Goal: Transaction & Acquisition: Purchase product/service

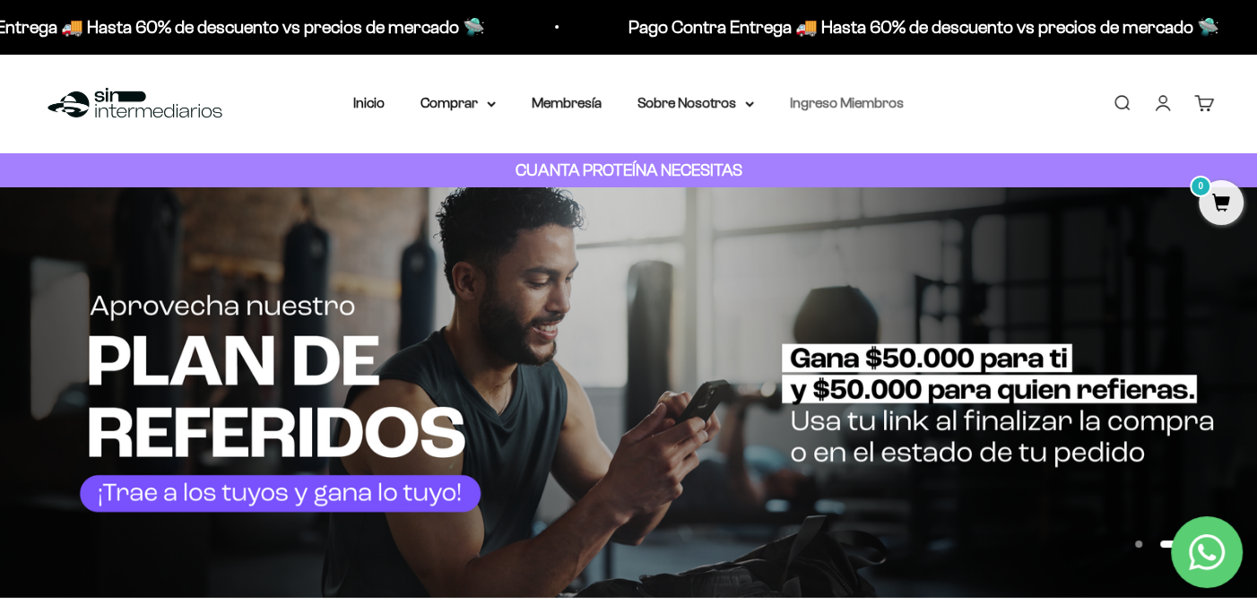
click at [820, 99] on link "Ingreso Miembros" at bounding box center [847, 102] width 114 height 15
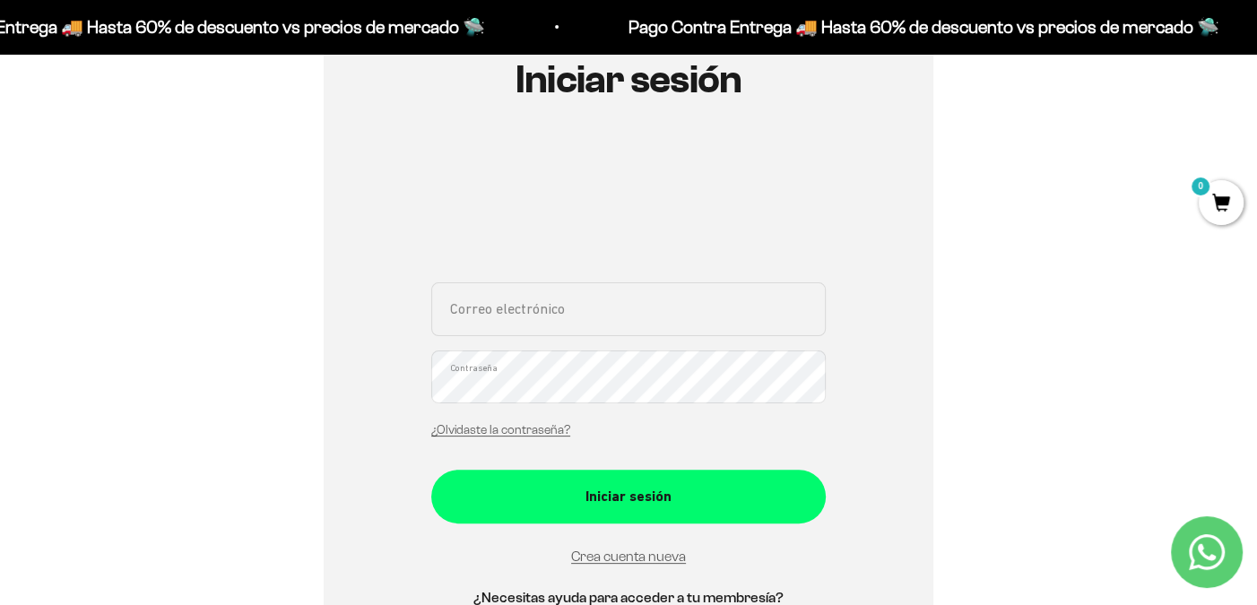
scroll to position [179, 0]
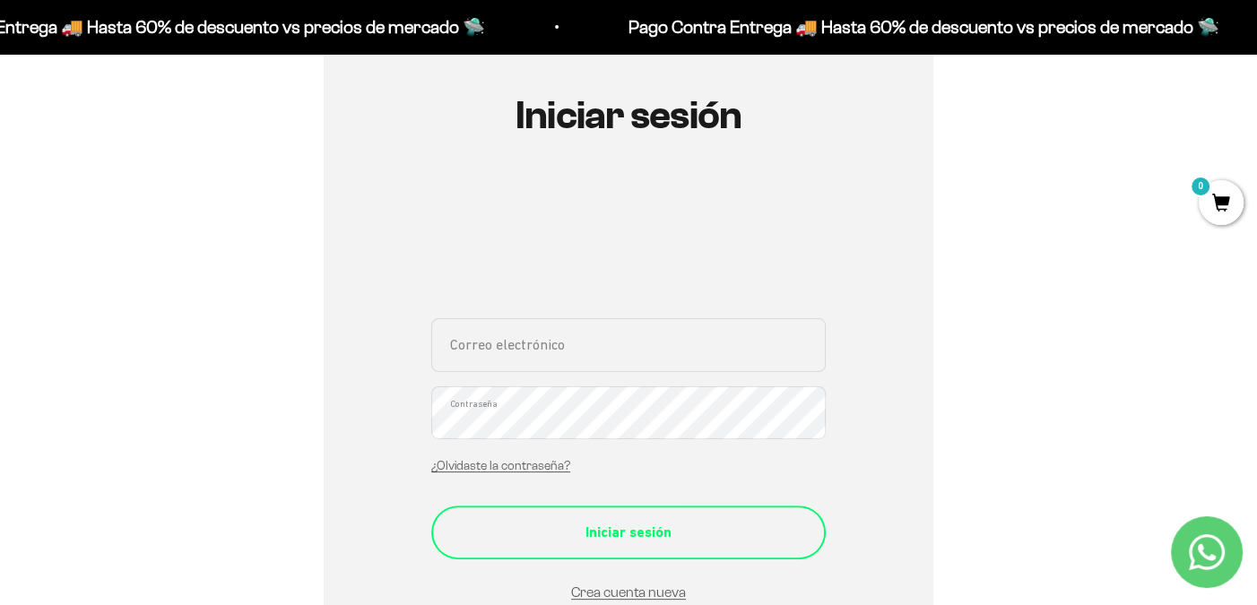
type input "alexstilt@hotmail.com"
click at [623, 526] on div "Iniciar sesión" at bounding box center [628, 532] width 323 height 23
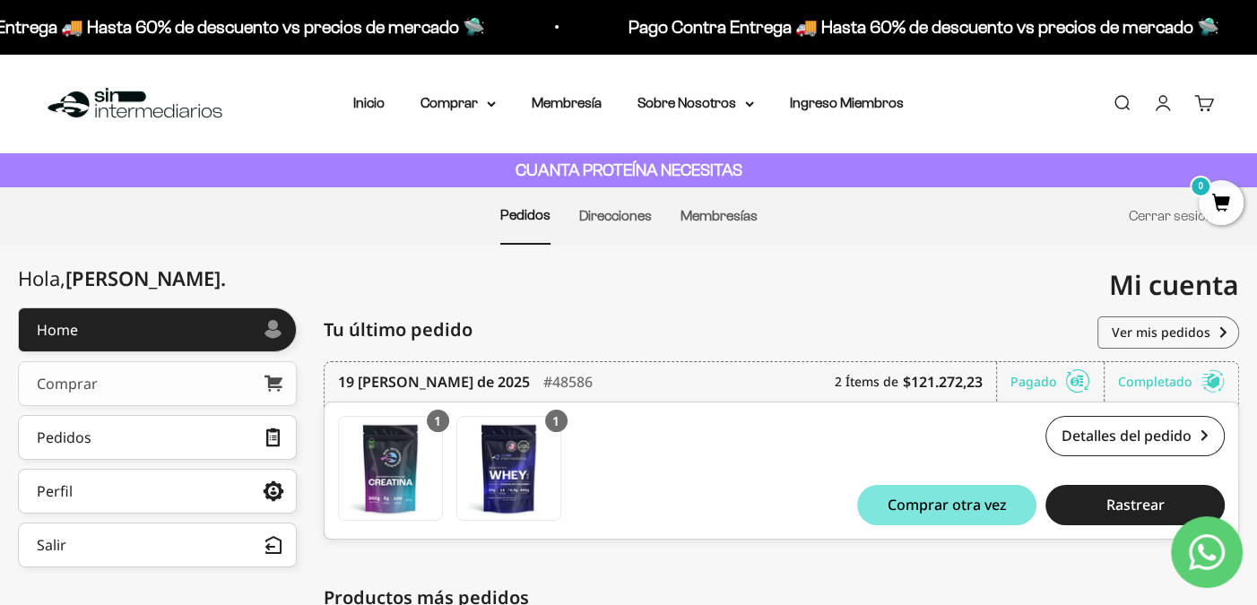
click at [96, 377] on div "Comprar" at bounding box center [67, 384] width 61 height 14
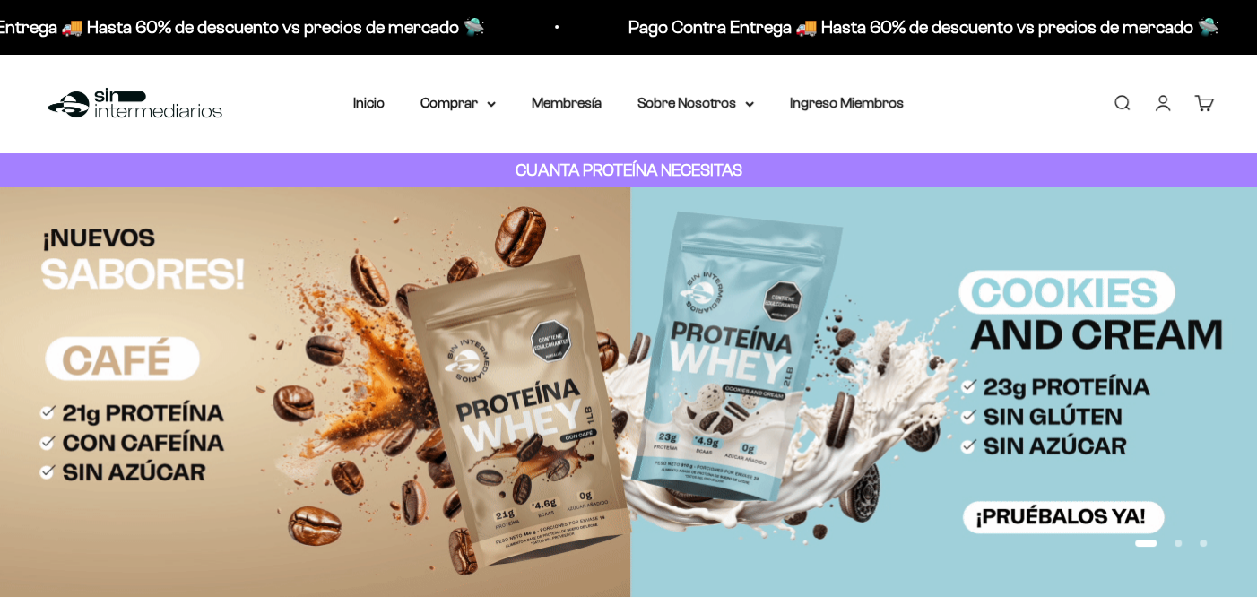
click at [1166, 104] on link "Cuenta" at bounding box center [1163, 103] width 20 height 20
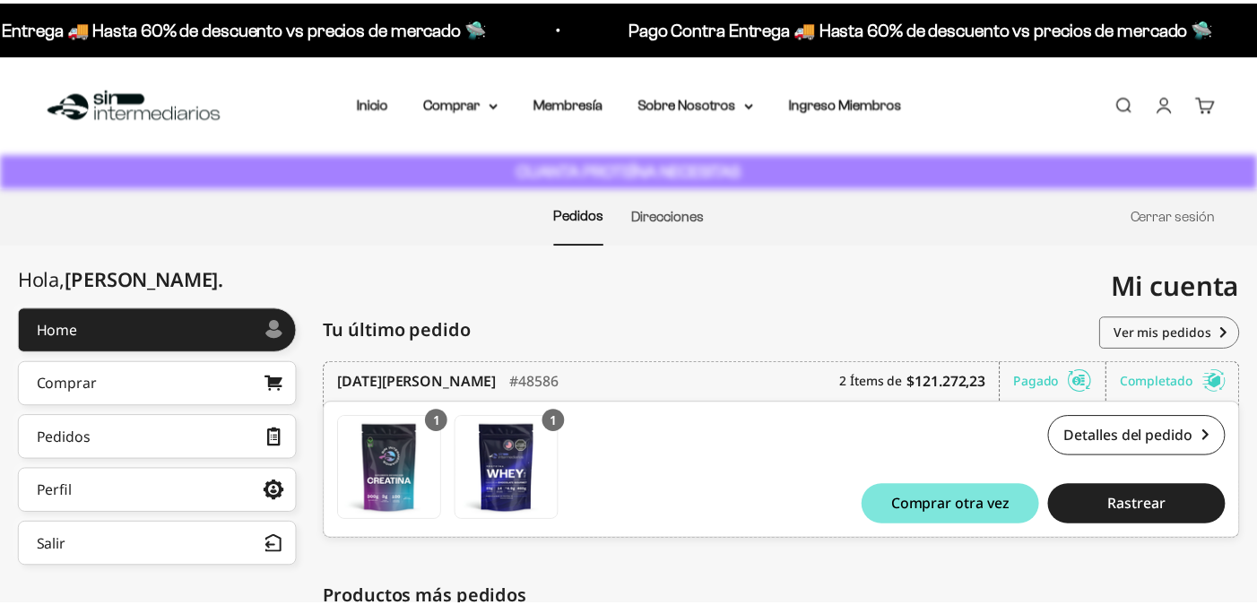
scroll to position [179, 0]
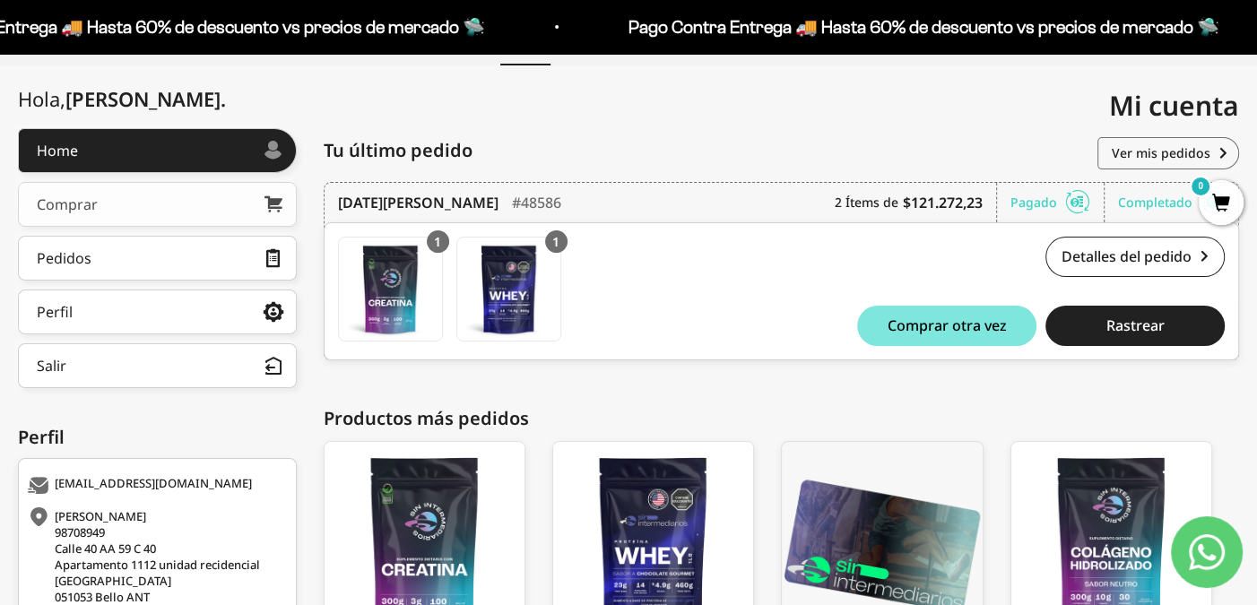
click at [129, 198] on link "Comprar" at bounding box center [157, 204] width 279 height 45
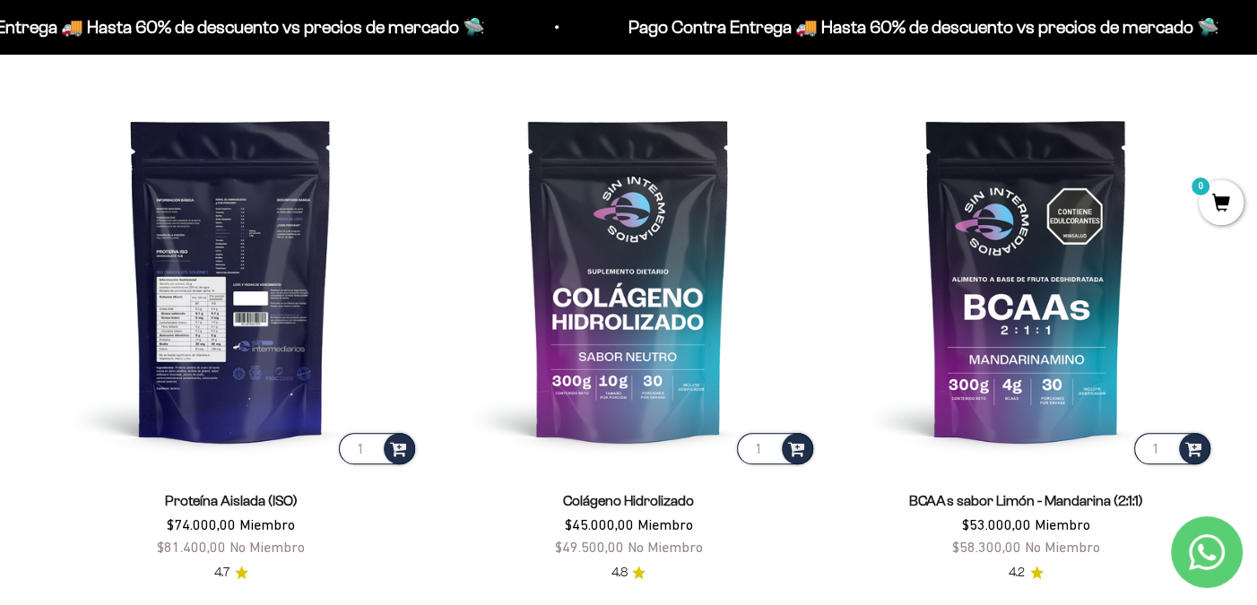
scroll to position [1435, 0]
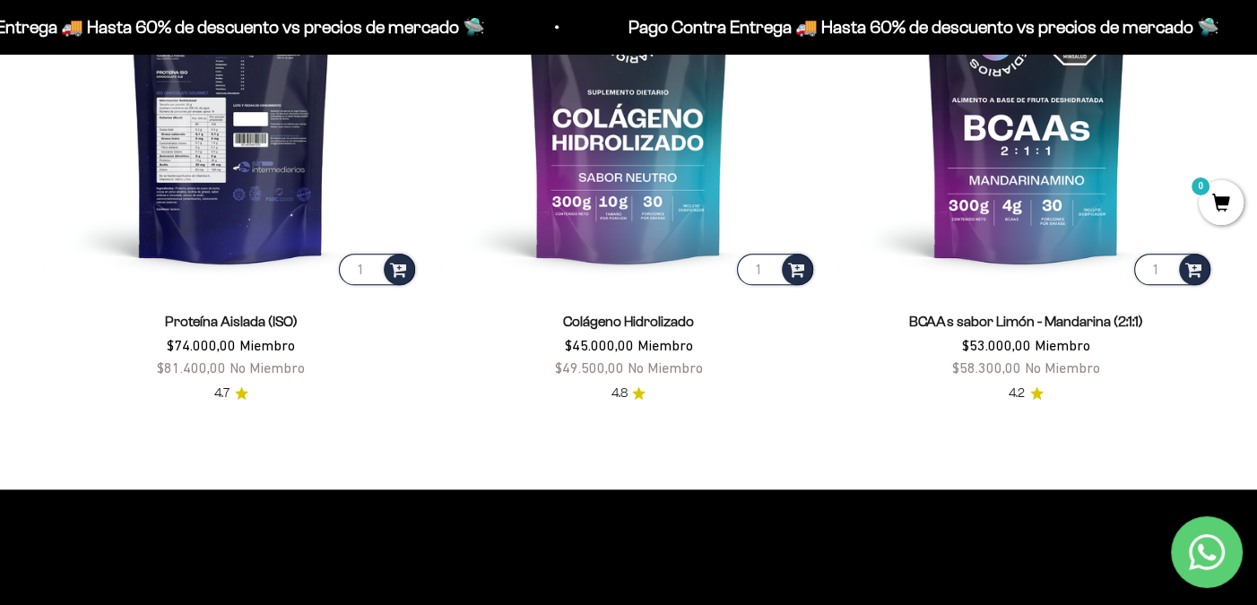
click at [286, 187] on img at bounding box center [231, 100] width 376 height 376
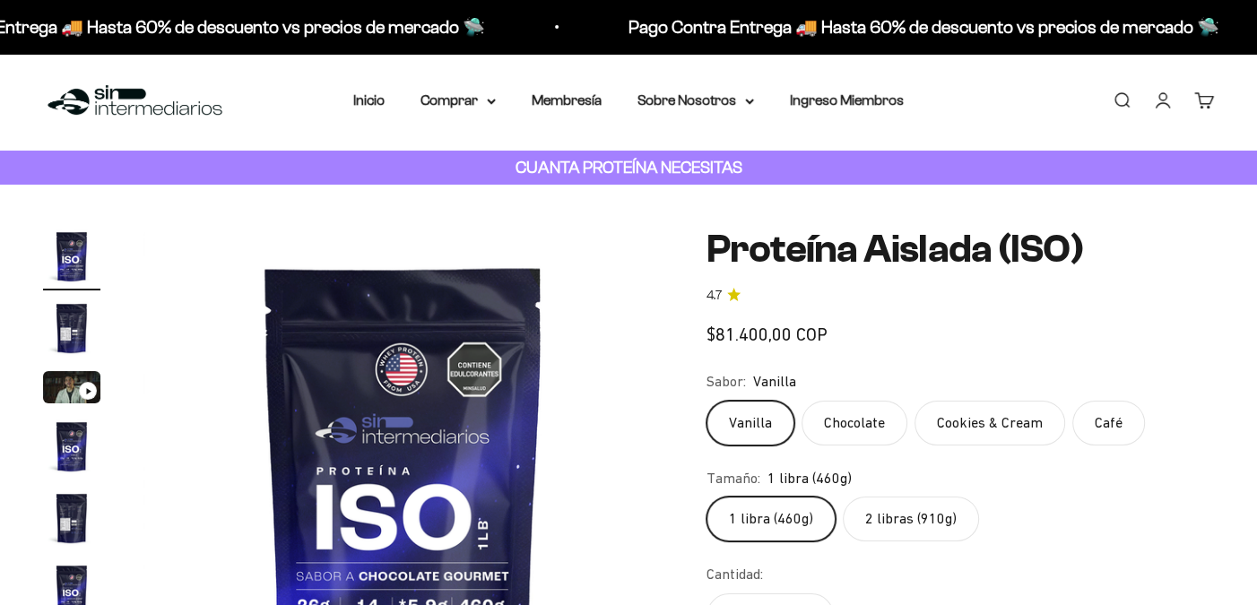
scroll to position [179, 0]
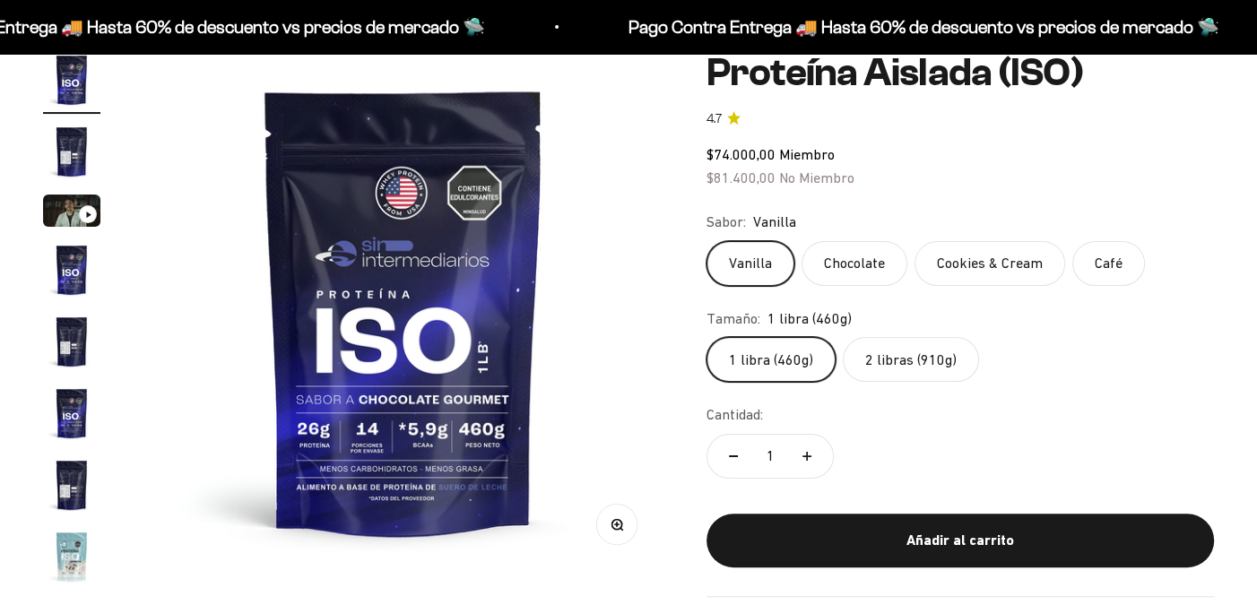
click at [857, 273] on label "Chocolate" at bounding box center [855, 263] width 106 height 45
click at [707, 241] on input "Chocolate" at bounding box center [706, 240] width 1 height 1
radio input "true"
click at [936, 358] on label "2 libras (910g)" at bounding box center [911, 359] width 136 height 45
click at [707, 337] on input "2 libras (910g)" at bounding box center [706, 336] width 1 height 1
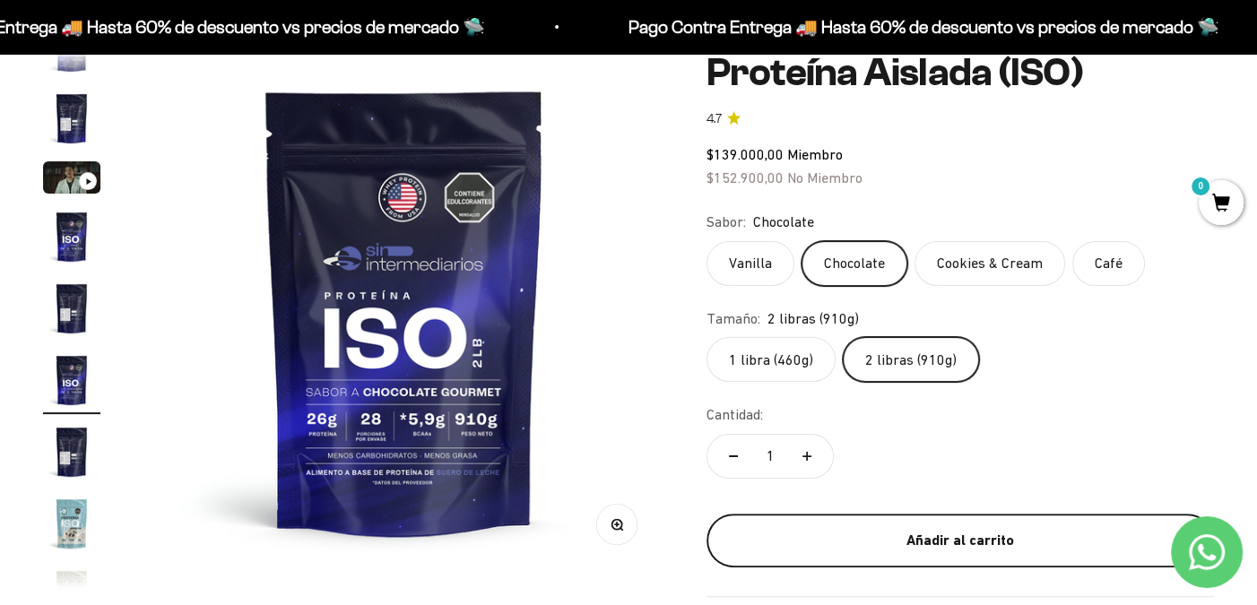
click at [947, 534] on div "Añadir al carrito" at bounding box center [960, 540] width 436 height 23
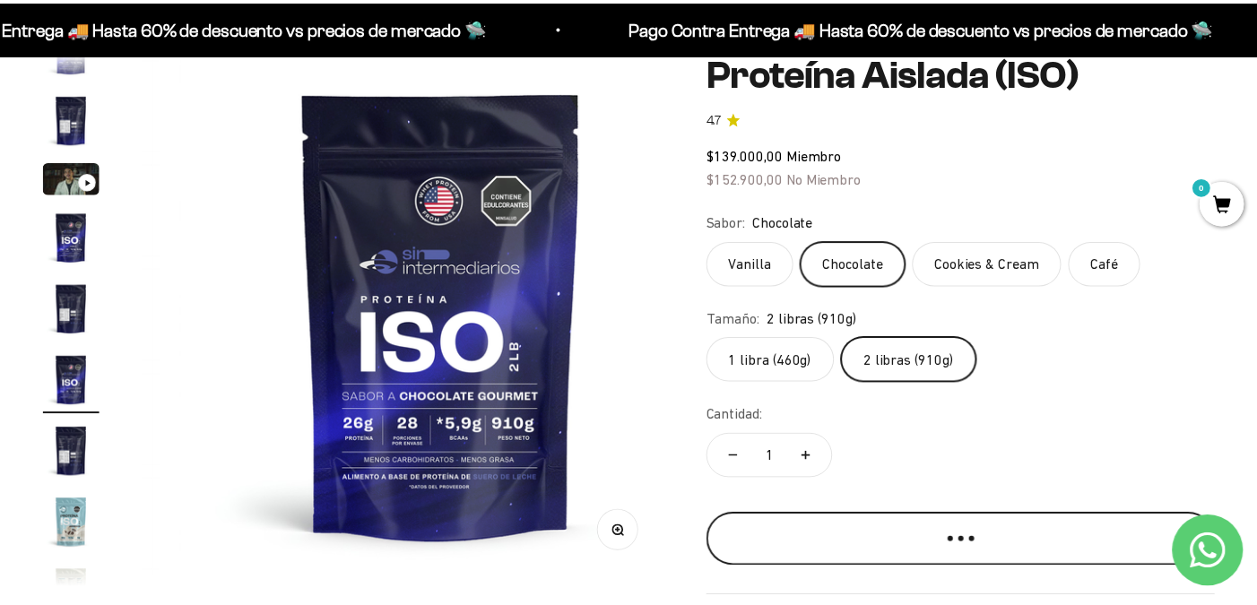
scroll to position [0, 2744]
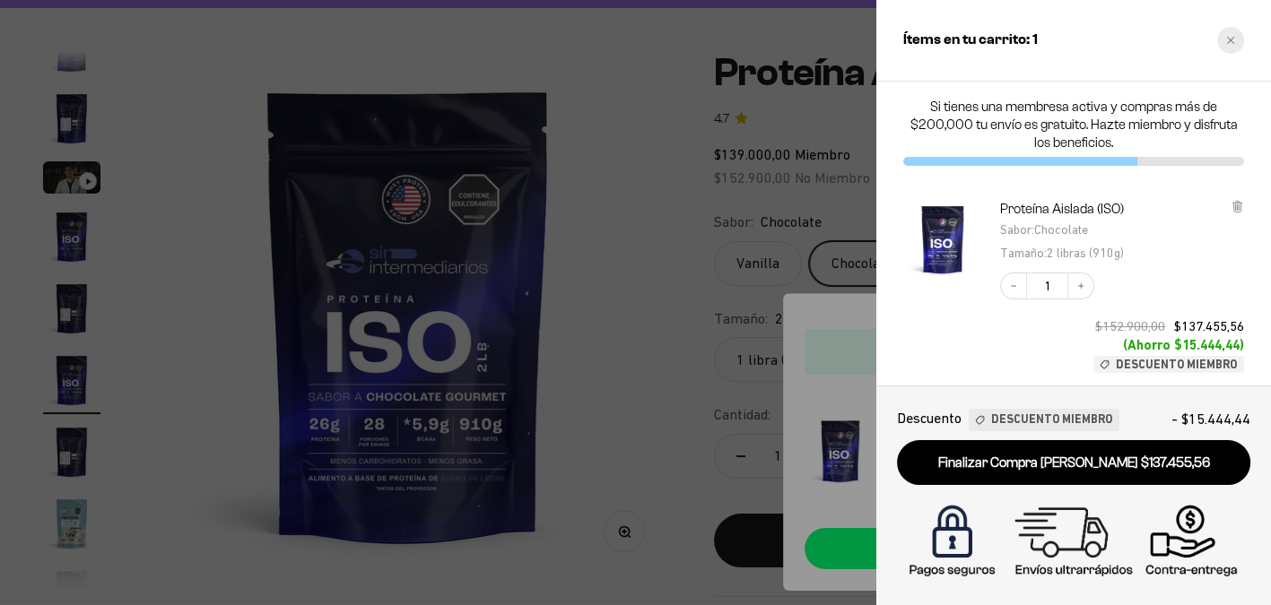
click at [1235, 41] on div "Close cart" at bounding box center [1230, 40] width 27 height 27
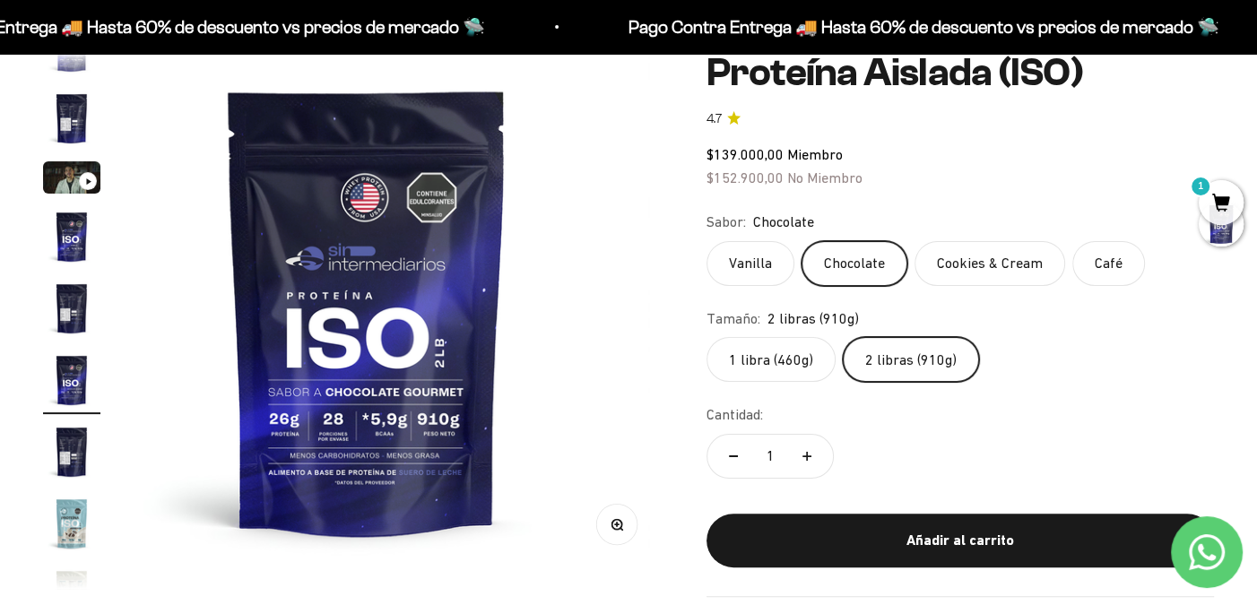
scroll to position [0, 2706]
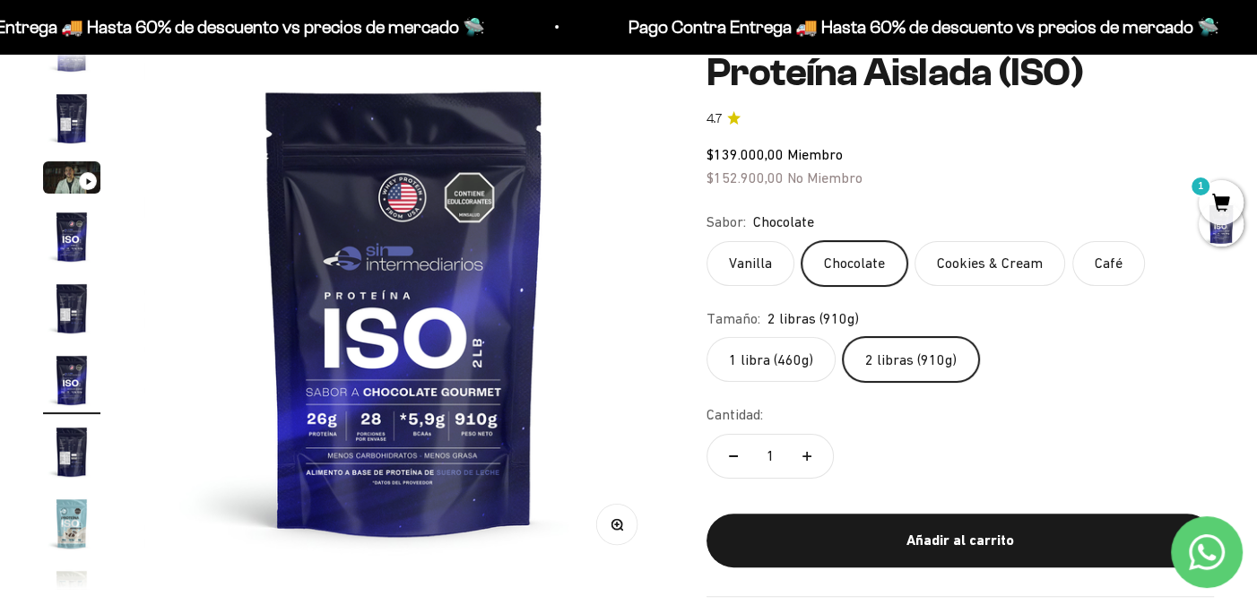
click at [762, 262] on label "Vanilla" at bounding box center [751, 263] width 88 height 45
click at [707, 241] on input "Vanilla" at bounding box center [706, 240] width 1 height 1
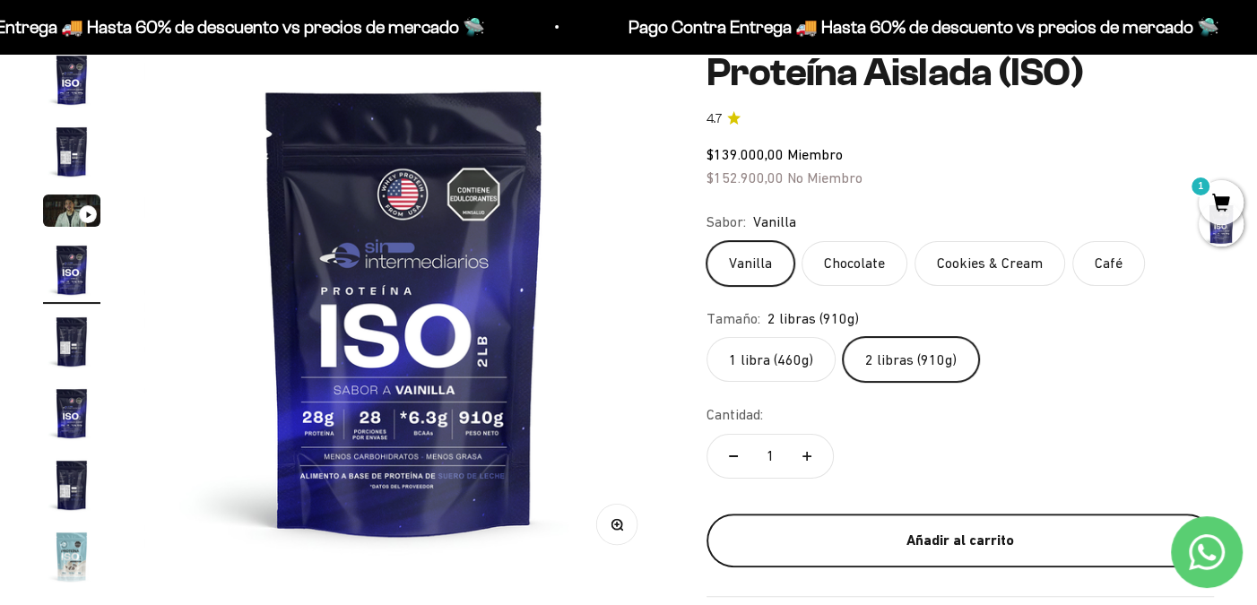
click at [968, 535] on div "Añadir al carrito" at bounding box center [960, 540] width 436 height 23
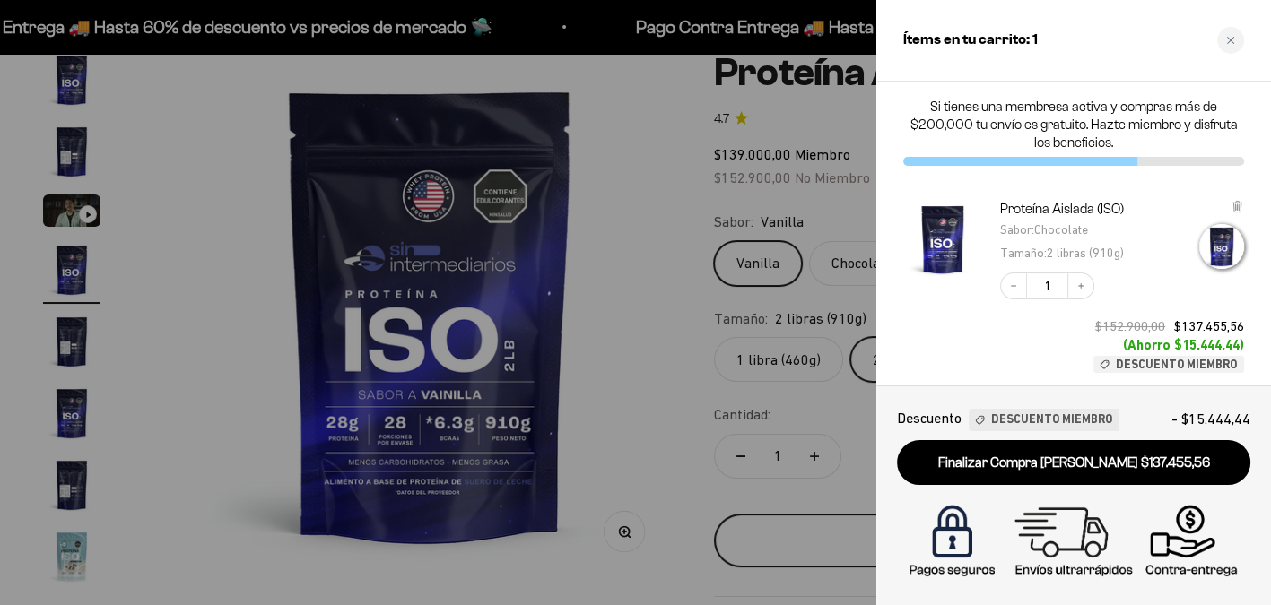
scroll to position [0, 1646]
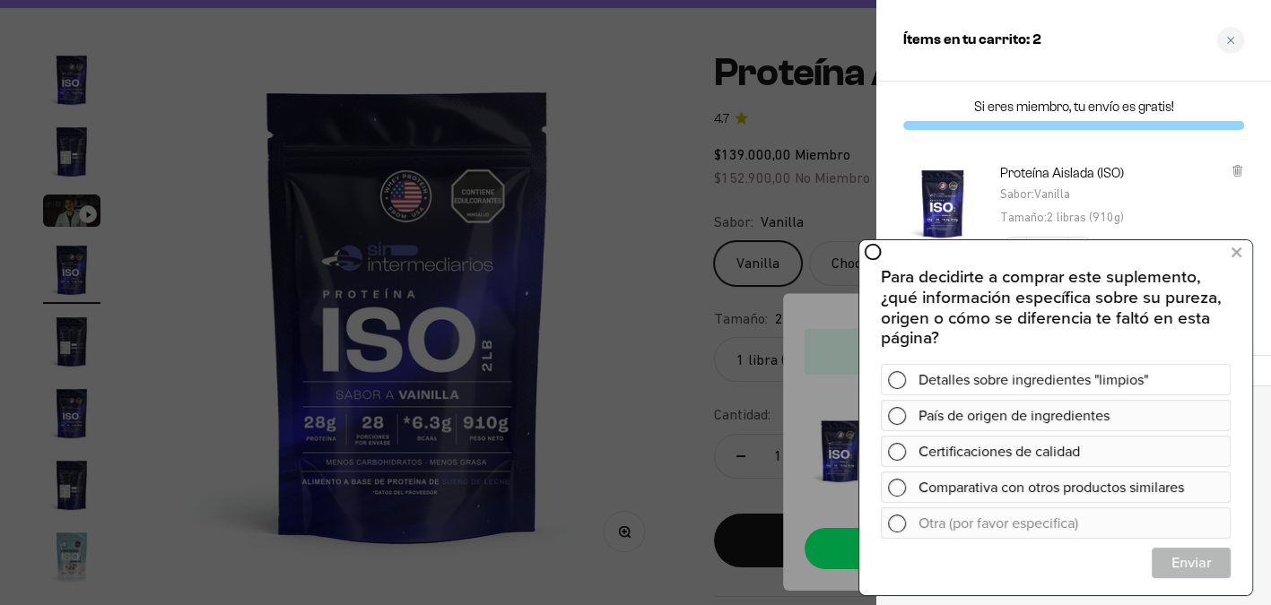
drag, startPoint x: 894, startPoint y: 373, endPoint x: 896, endPoint y: 383, distance: 10.0
click at [896, 377] on span at bounding box center [897, 380] width 18 height 18
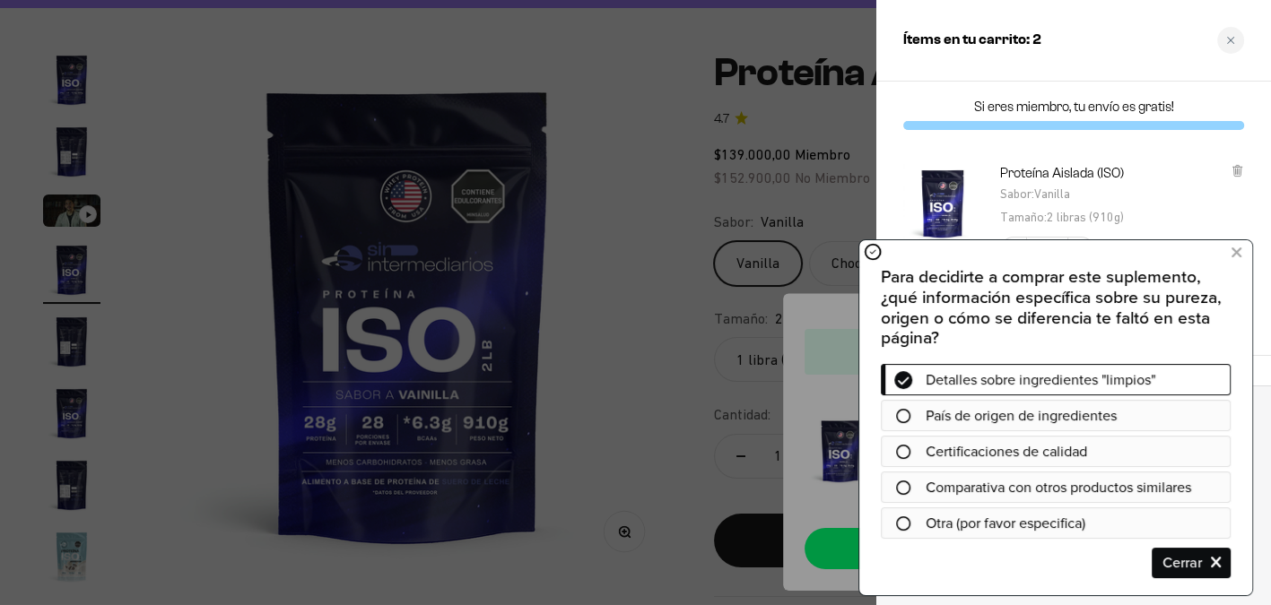
click at [900, 453] on icon at bounding box center [903, 452] width 14 height 14
click at [1185, 570] on span "Cerrar" at bounding box center [1190, 563] width 77 height 31
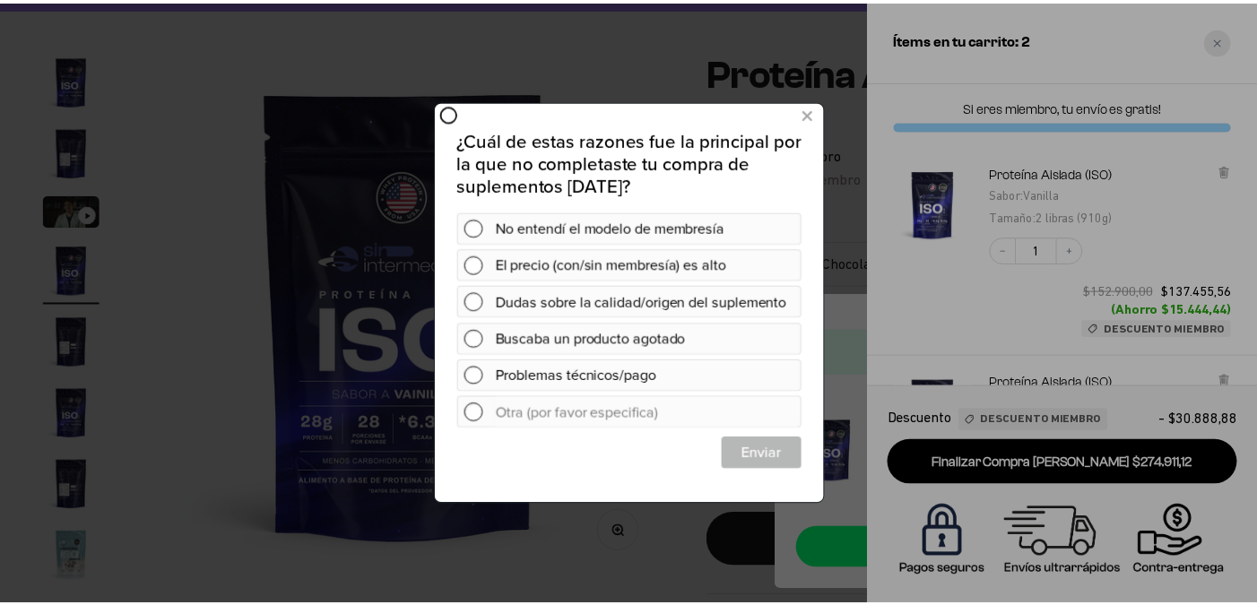
scroll to position [0, 0]
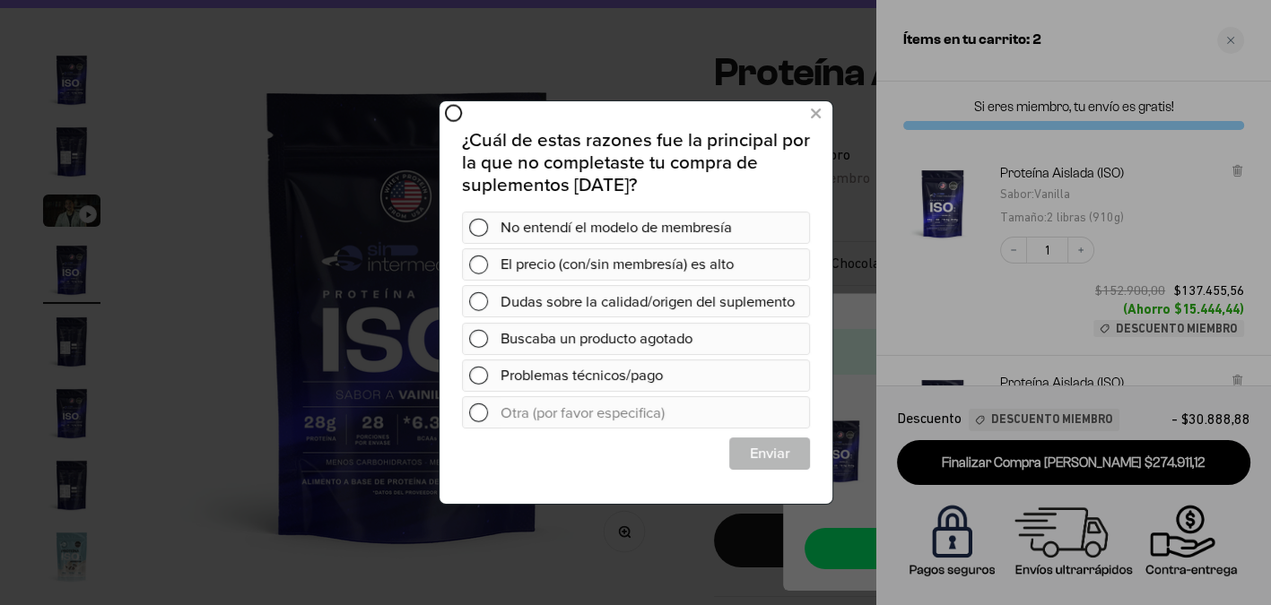
click at [1230, 39] on div at bounding box center [635, 302] width 1271 height 605
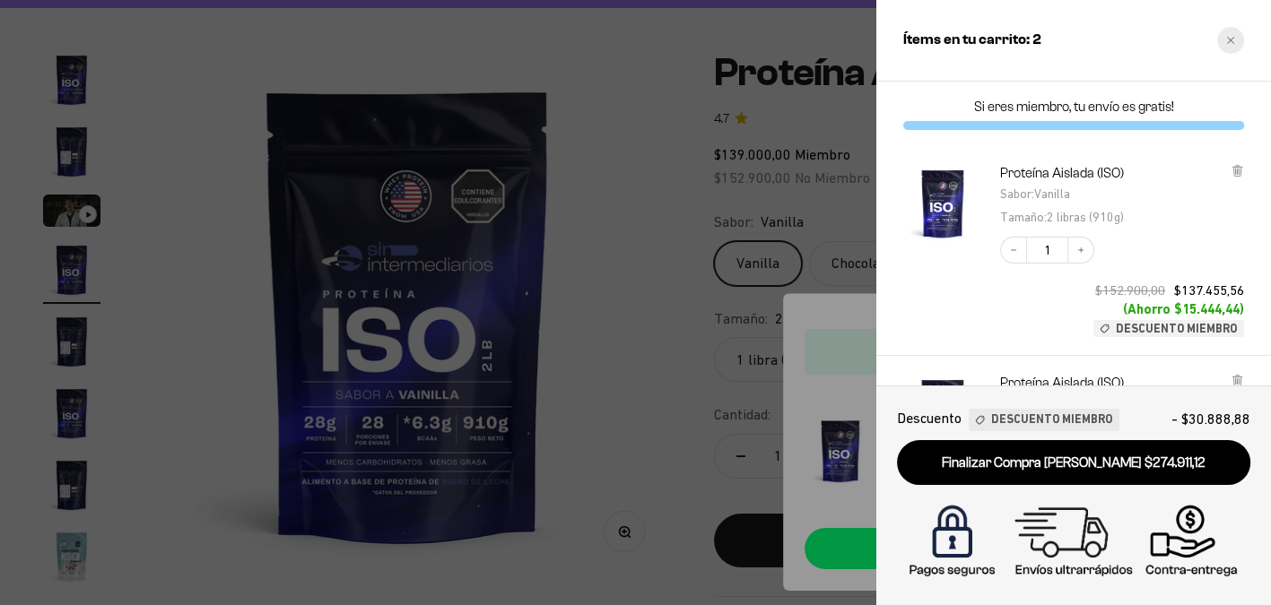
click at [1233, 36] on icon "Close cart" at bounding box center [1230, 40] width 9 height 9
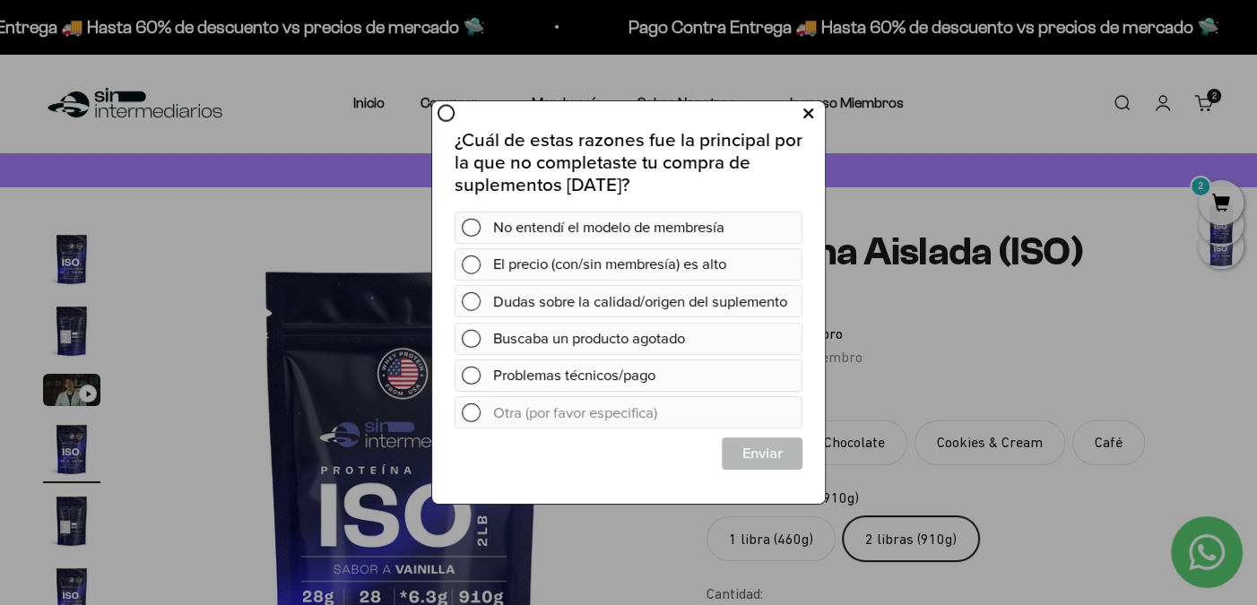
click at [805, 109] on icon at bounding box center [808, 113] width 10 height 24
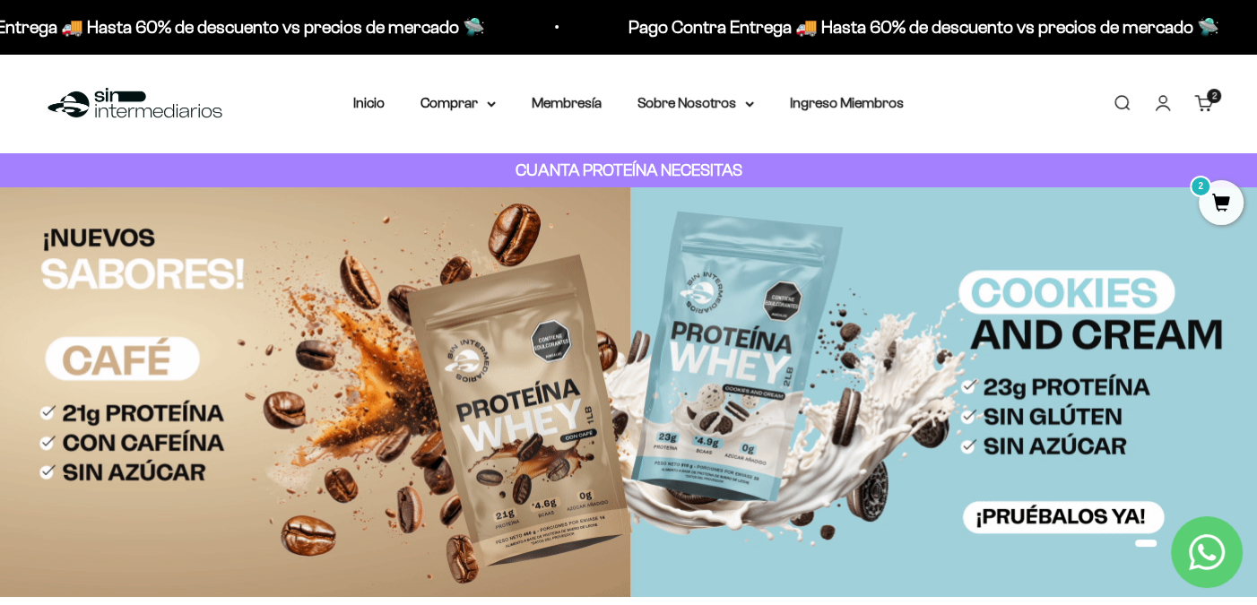
click at [1119, 99] on link "Buscar" at bounding box center [1122, 103] width 20 height 20
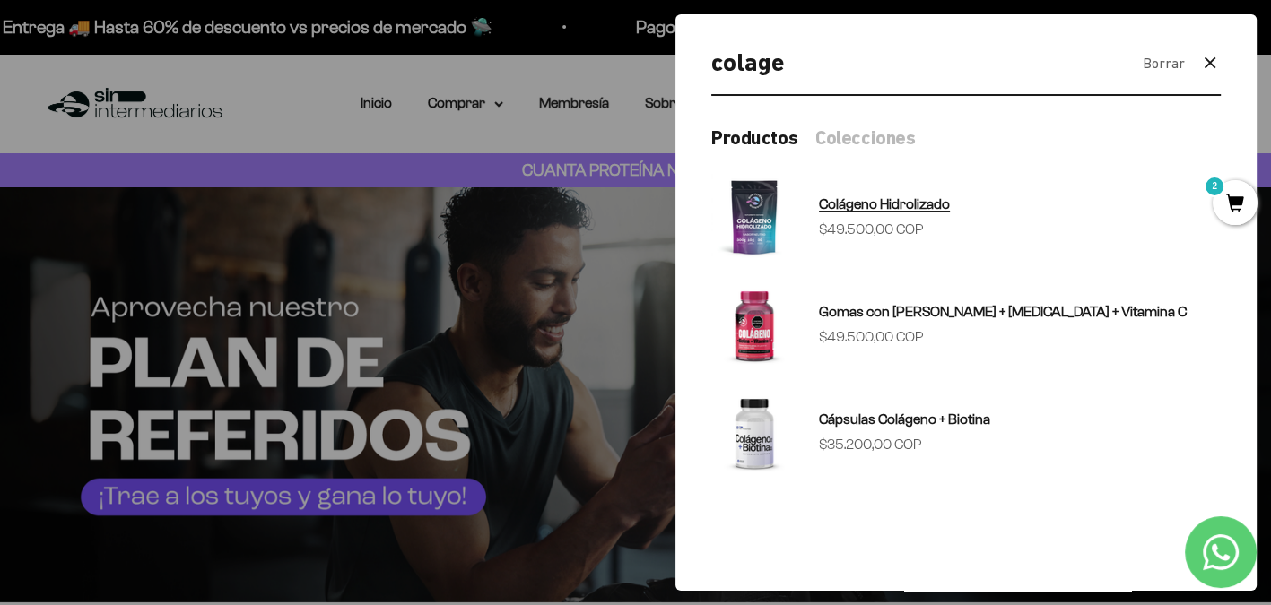
type input "colage"
click at [903, 213] on span "Colágeno Hidrolizado" at bounding box center [884, 204] width 131 height 23
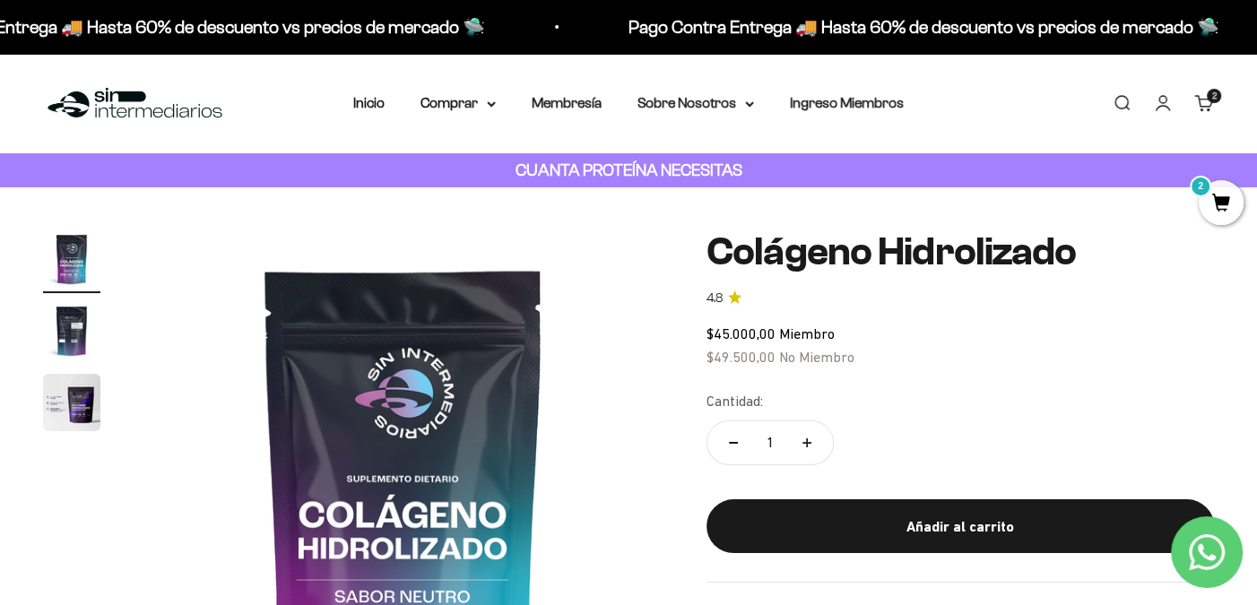
click at [1122, 107] on link "Buscar" at bounding box center [1122, 103] width 20 height 20
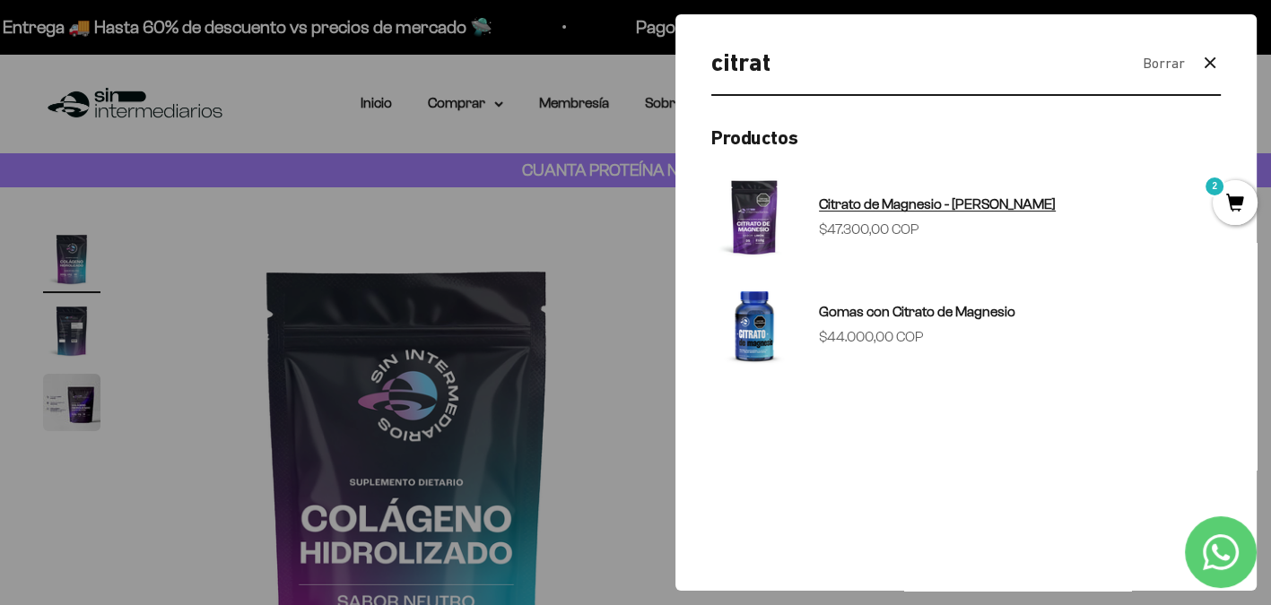
type input "citrat"
click at [841, 211] on span "[MEDICAL_DATA] - [PERSON_NAME]" at bounding box center [937, 203] width 237 height 15
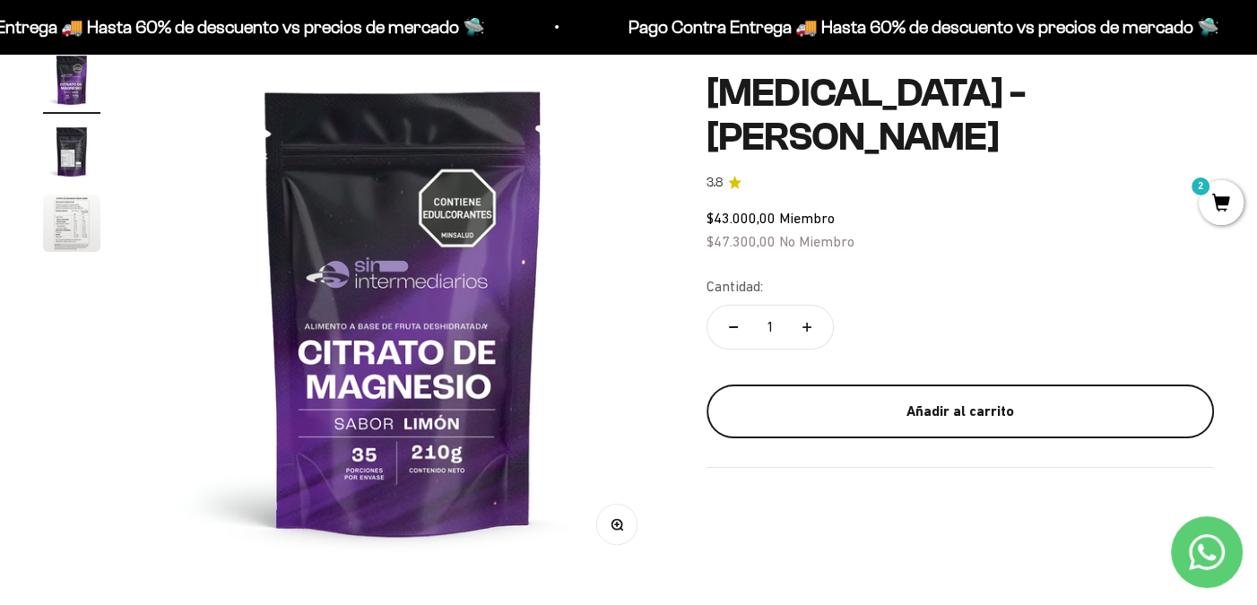
click at [794, 411] on div "Añadir al carrito" at bounding box center [960, 411] width 436 height 23
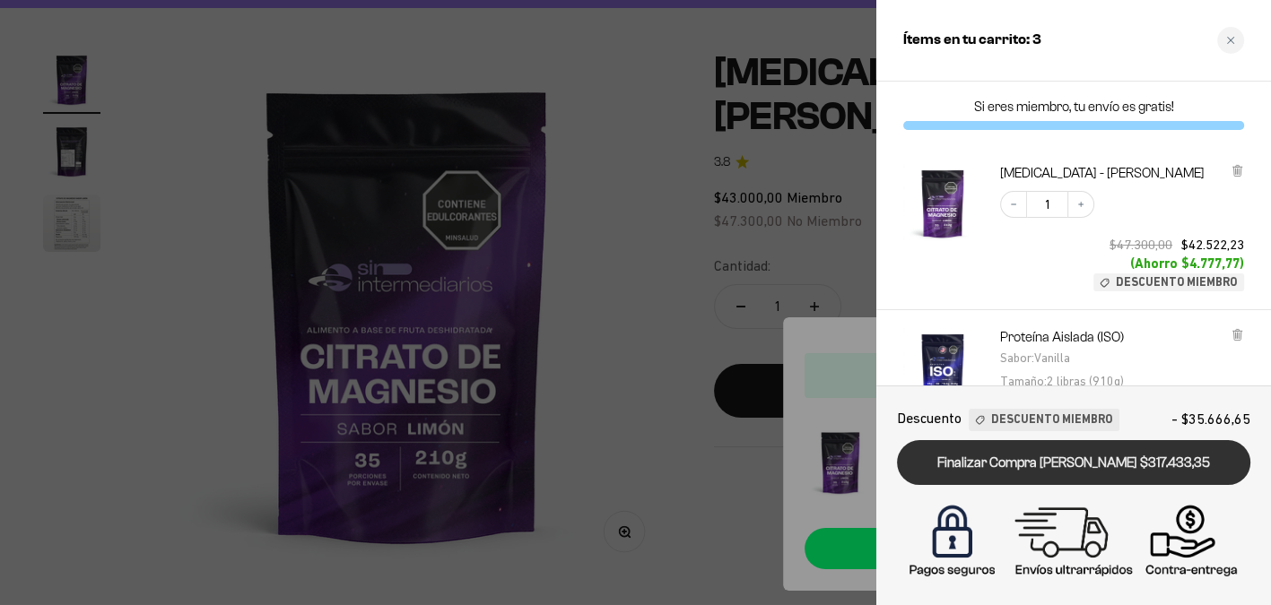
click at [1039, 463] on link "Finalizar Compra [PERSON_NAME] $317.433,35" at bounding box center [1073, 463] width 353 height 46
